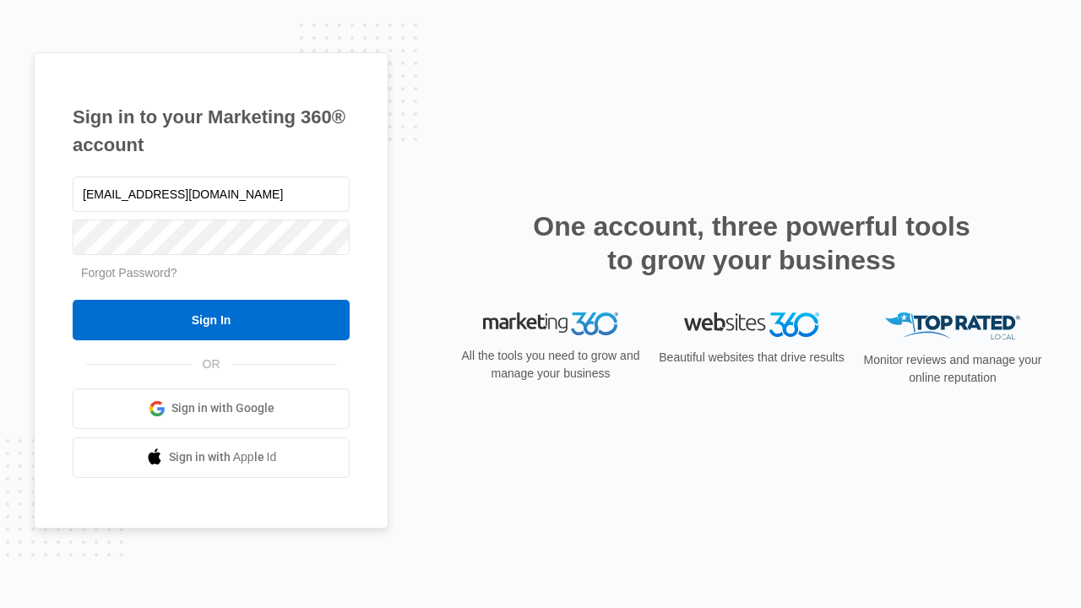
type input "[EMAIL_ADDRESS][DOMAIN_NAME]"
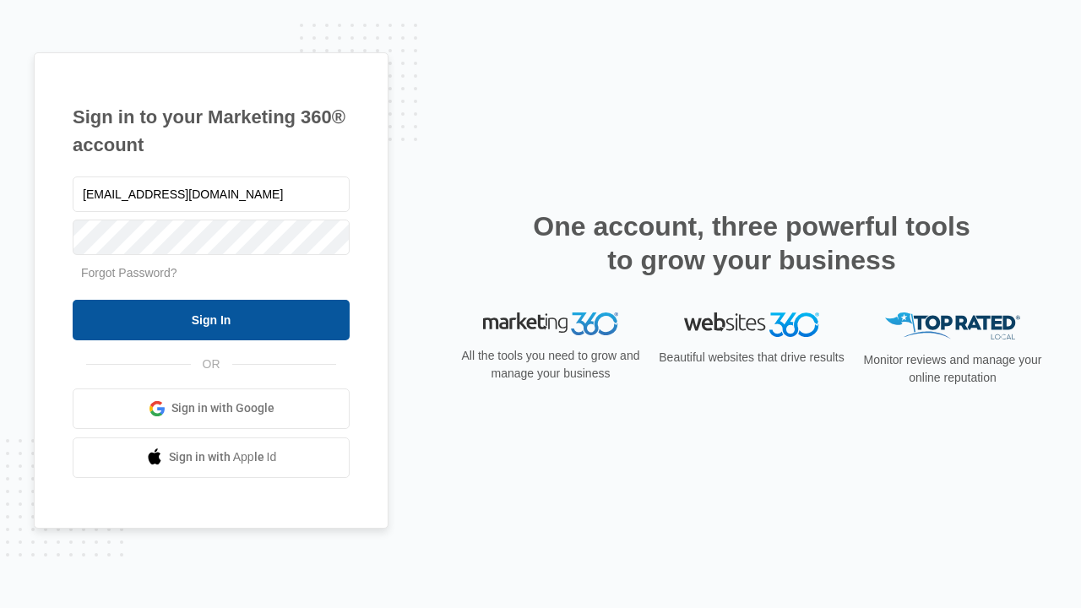
click at [211, 319] on input "Sign In" at bounding box center [211, 320] width 277 height 41
